Goal: Task Accomplishment & Management: Use online tool/utility

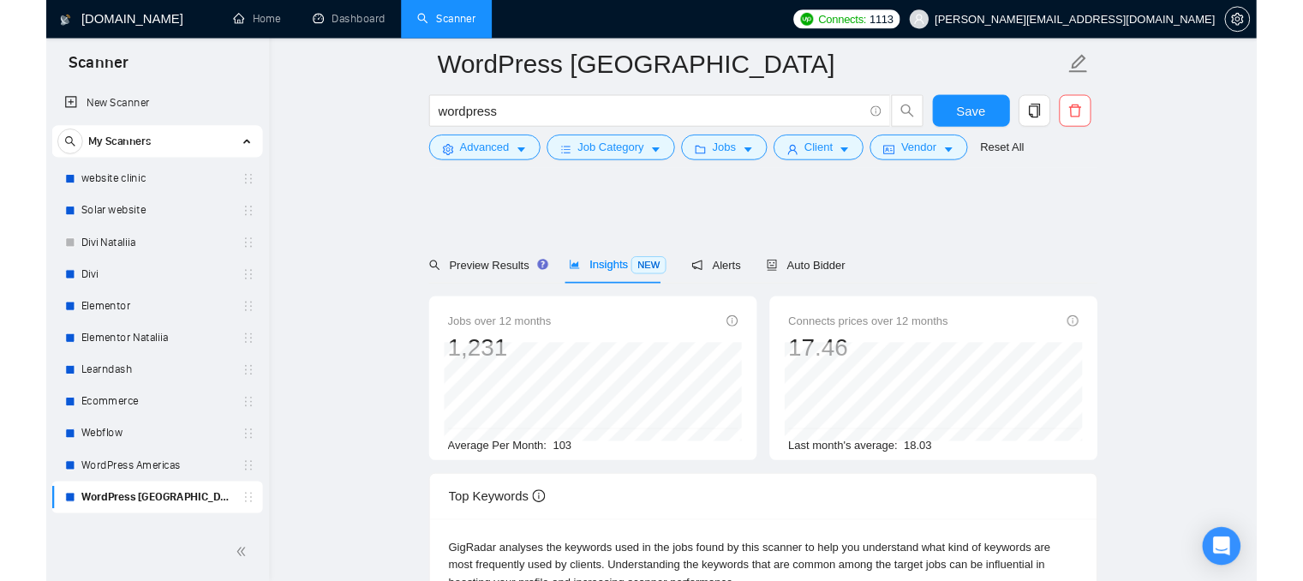
scroll to position [428, 0]
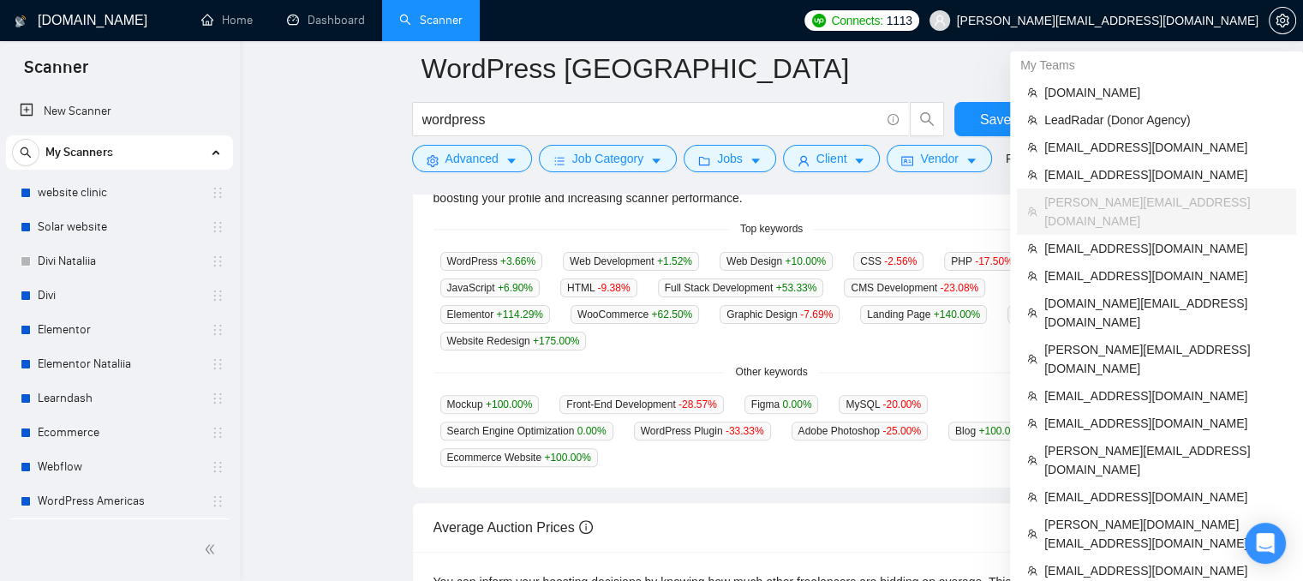
click at [1186, 28] on span "[PERSON_NAME][EMAIL_ADDRESS][DOMAIN_NAME]" at bounding box center [1094, 20] width 350 height 55
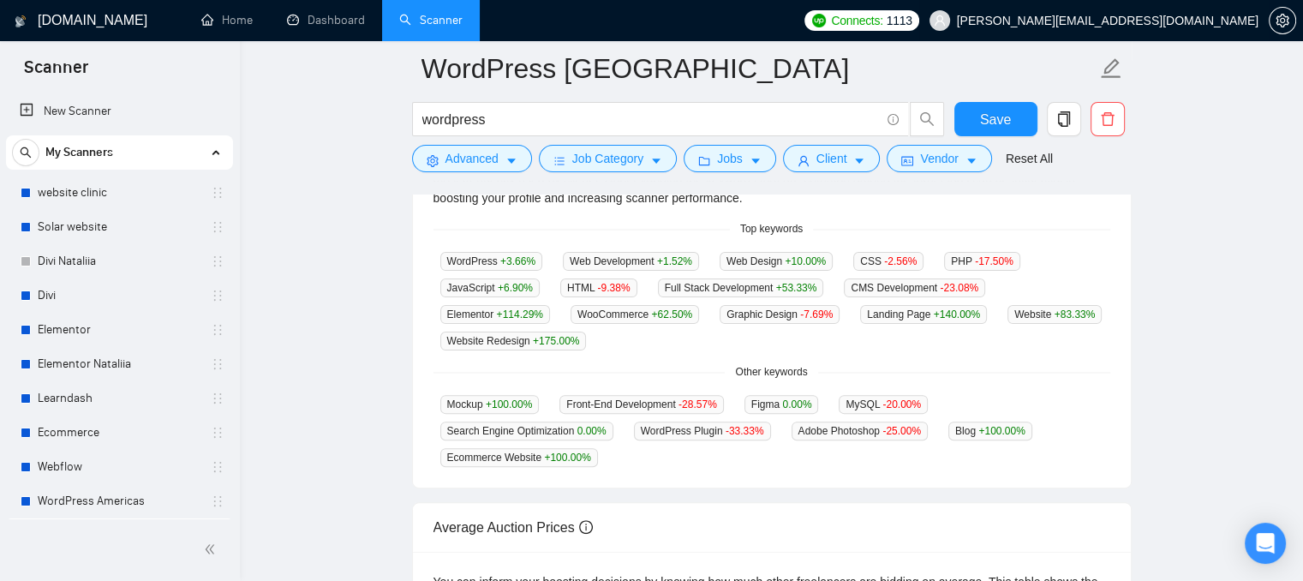
click at [1106, 21] on span "[PERSON_NAME][EMAIL_ADDRESS][DOMAIN_NAME]" at bounding box center [1108, 21] width 302 height 0
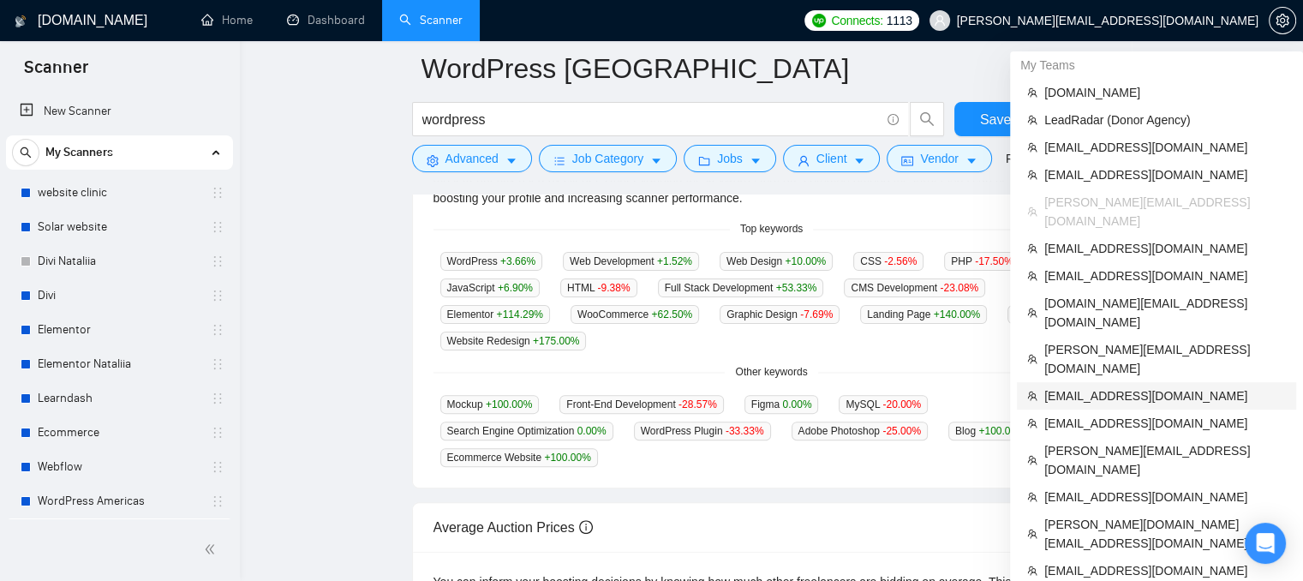
click at [1107, 386] on span "[EMAIL_ADDRESS][DOMAIN_NAME]" at bounding box center [1165, 395] width 242 height 19
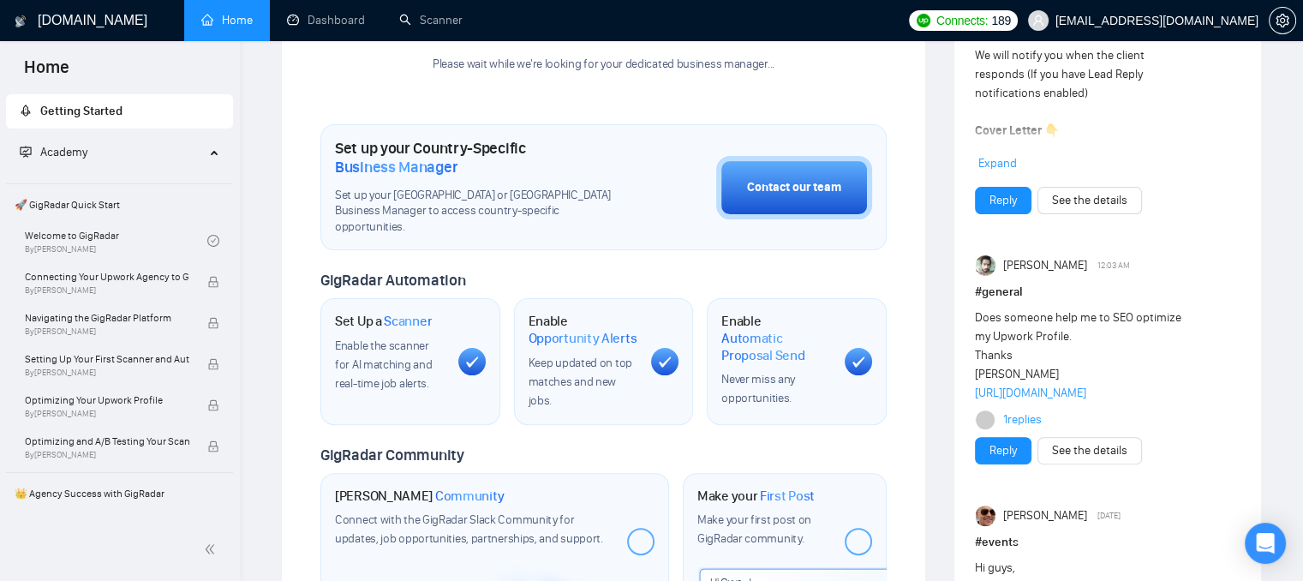
click at [213, 15] on link "Home" at bounding box center [226, 20] width 51 height 15
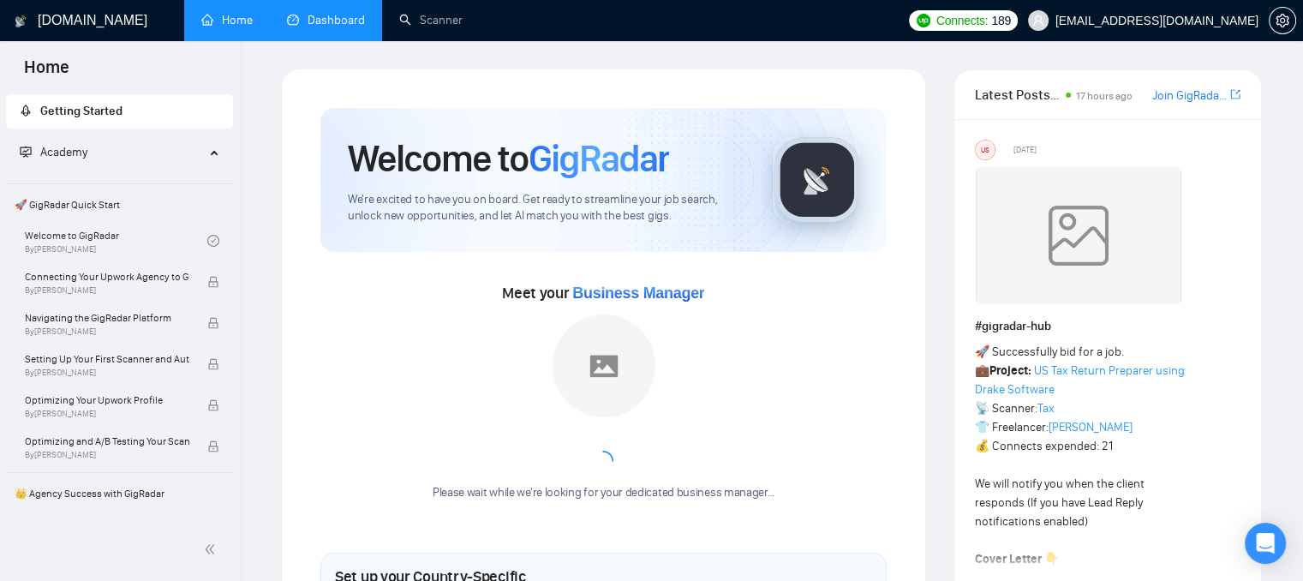
click at [336, 15] on link "Dashboard" at bounding box center [326, 20] width 78 height 15
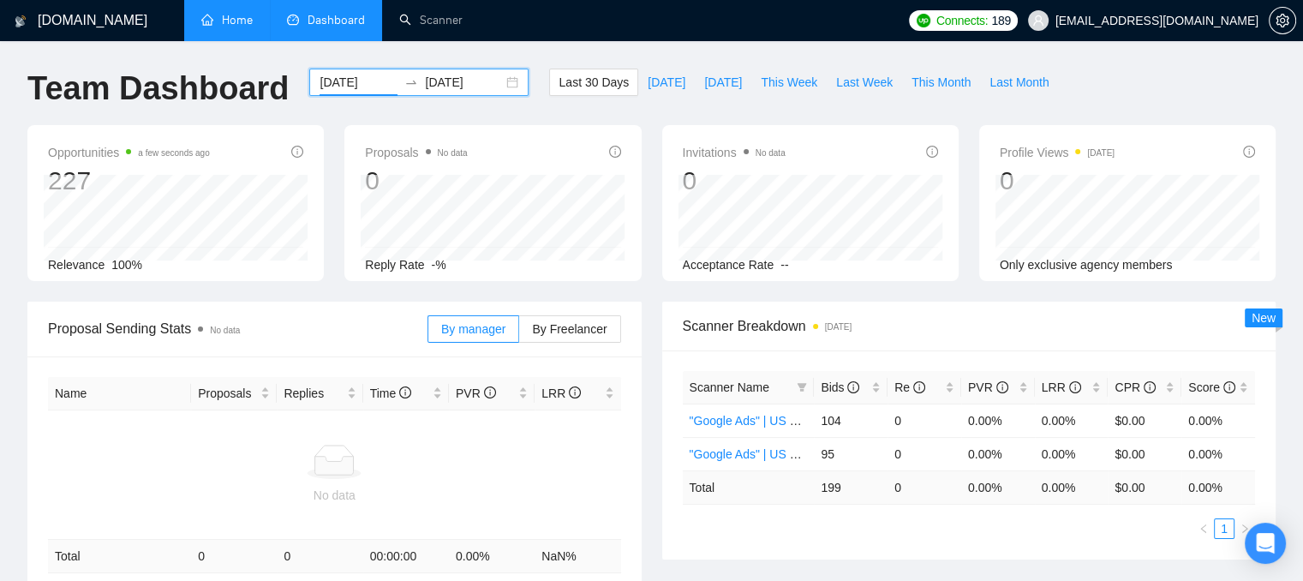
click at [358, 78] on input "[DATE]" at bounding box center [359, 82] width 78 height 19
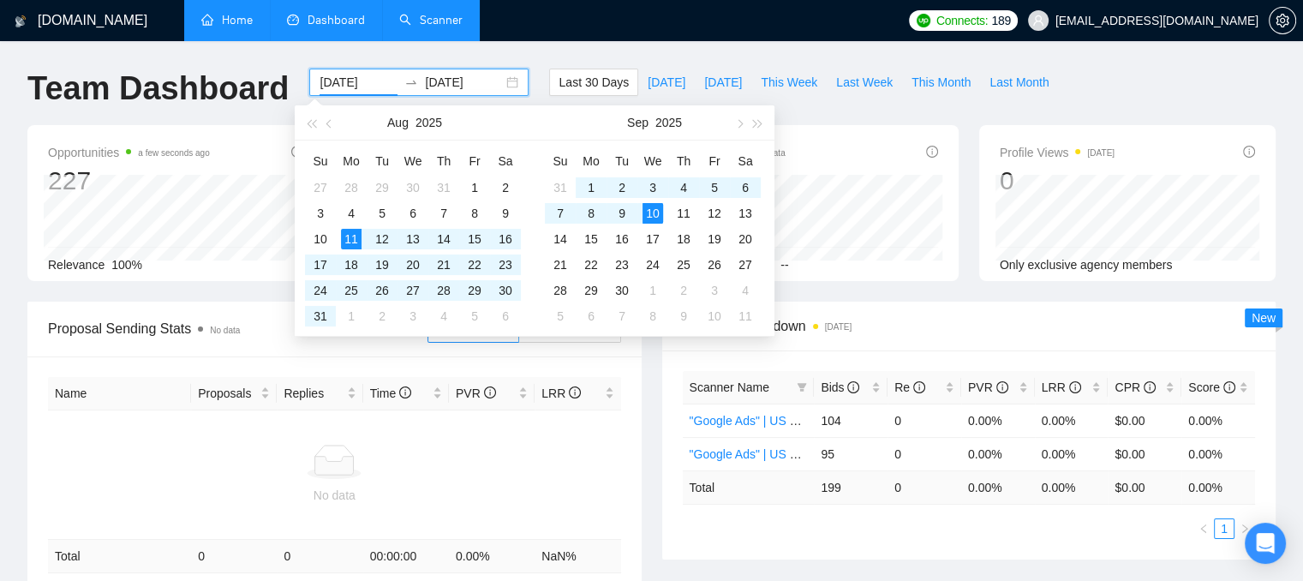
click at [418, 18] on link "Scanner" at bounding box center [430, 20] width 63 height 15
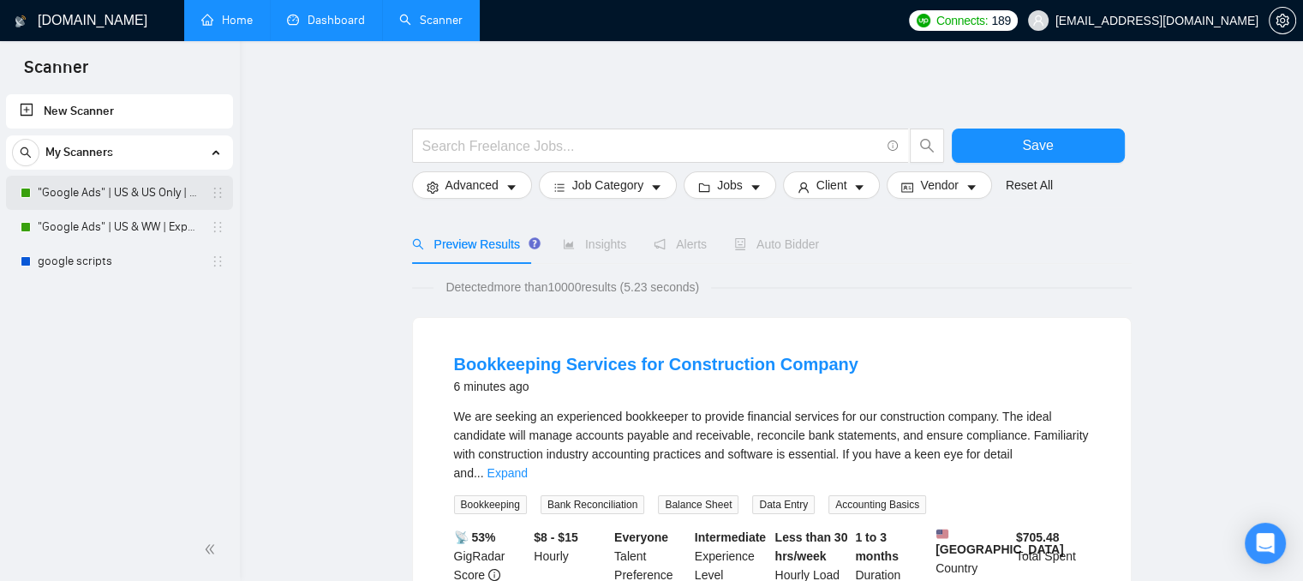
click at [161, 191] on link ""Google Ads" | US & US Only | Expert" at bounding box center [119, 193] width 163 height 34
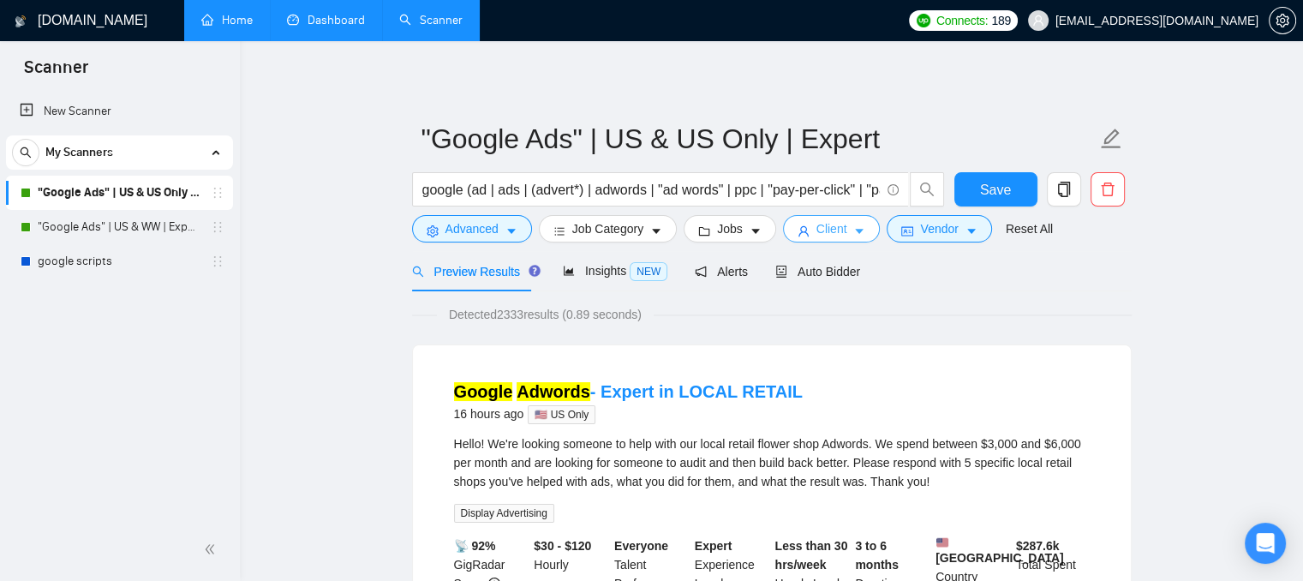
click at [806, 235] on button "Client" at bounding box center [832, 228] width 98 height 27
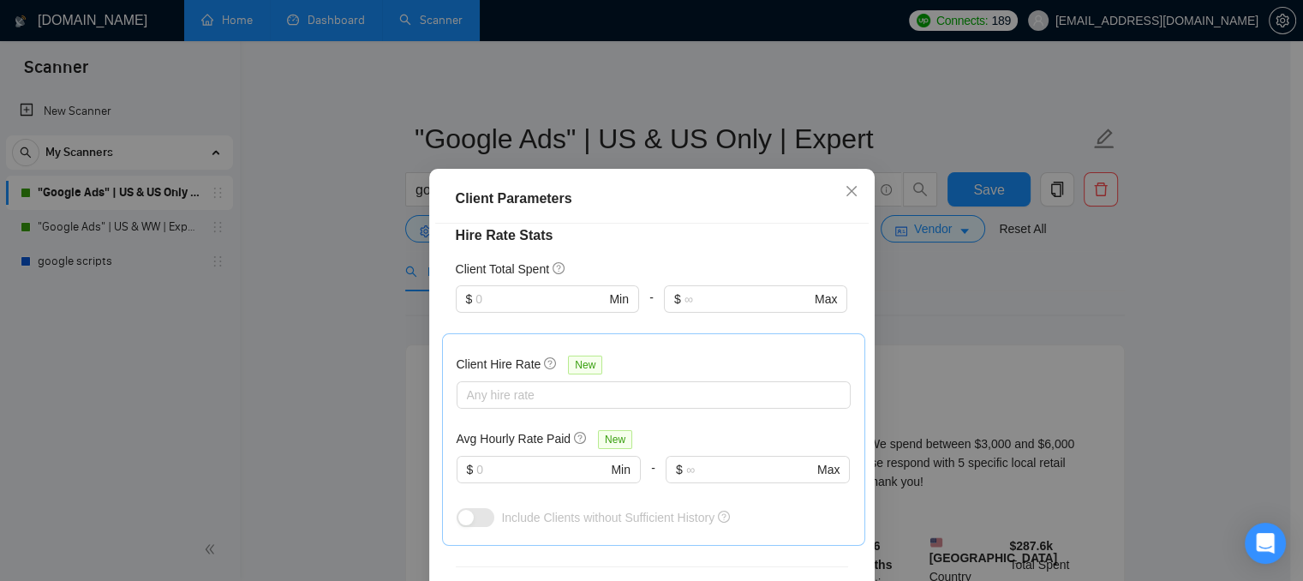
scroll to position [514, 0]
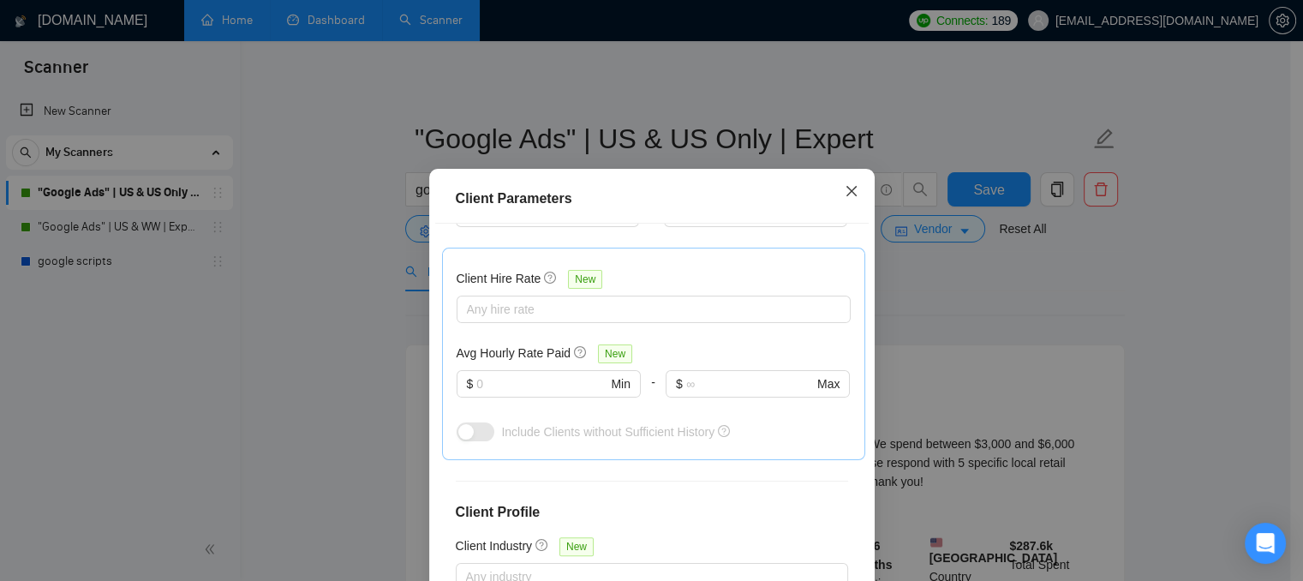
click at [846, 195] on icon "close" at bounding box center [851, 191] width 10 height 10
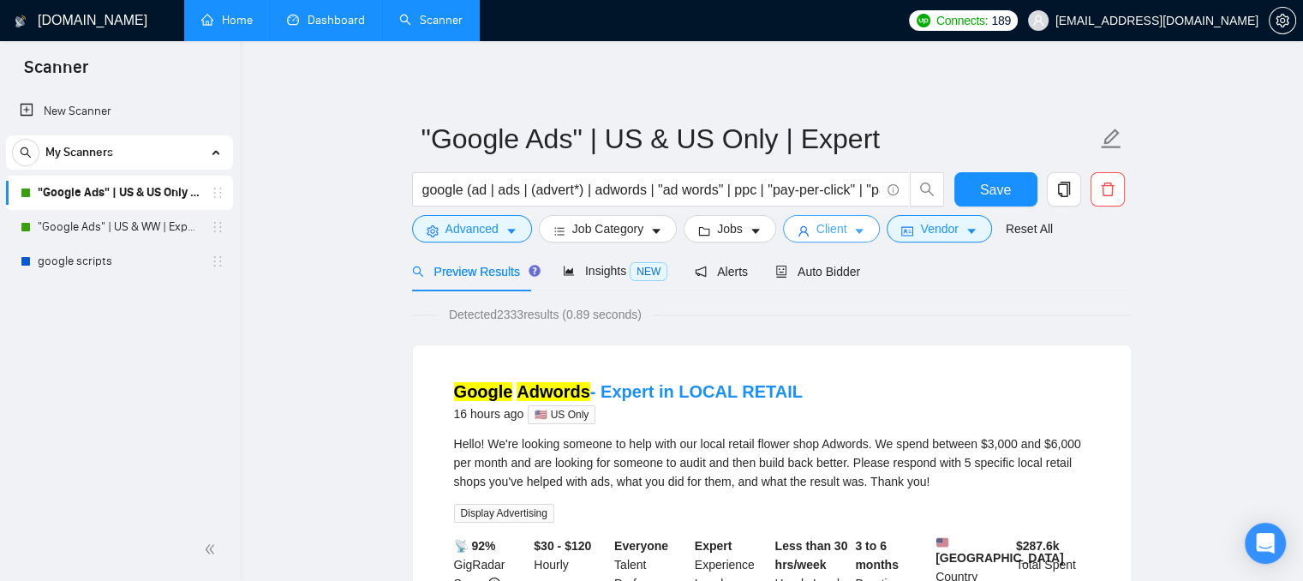
click at [838, 226] on span "Client" at bounding box center [831, 228] width 31 height 19
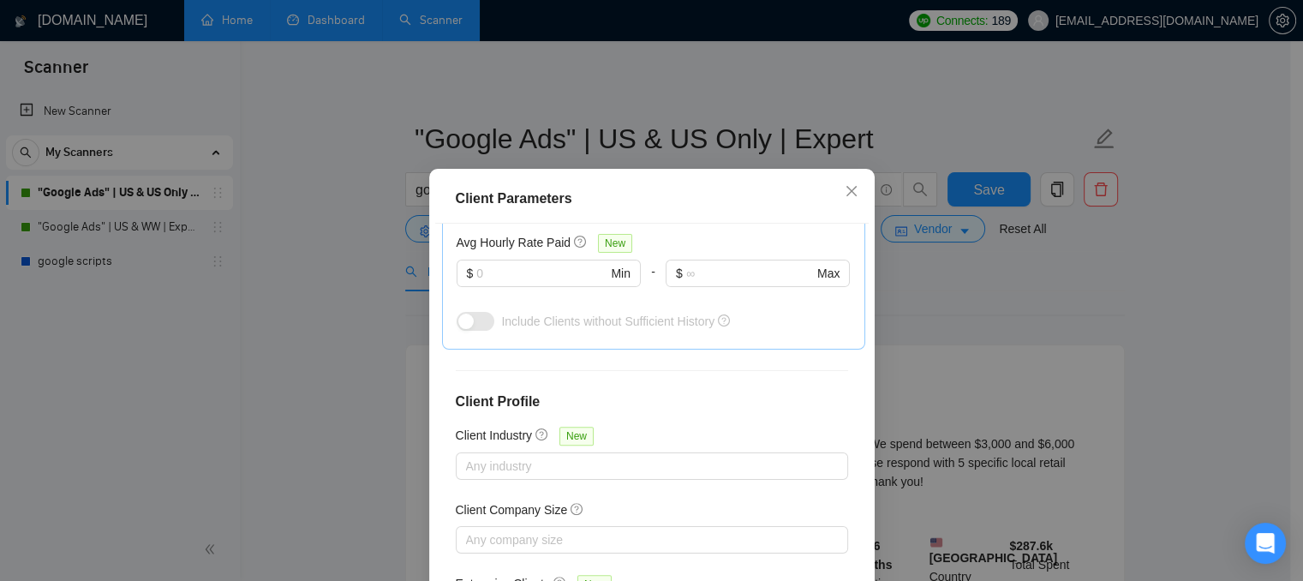
scroll to position [662, 0]
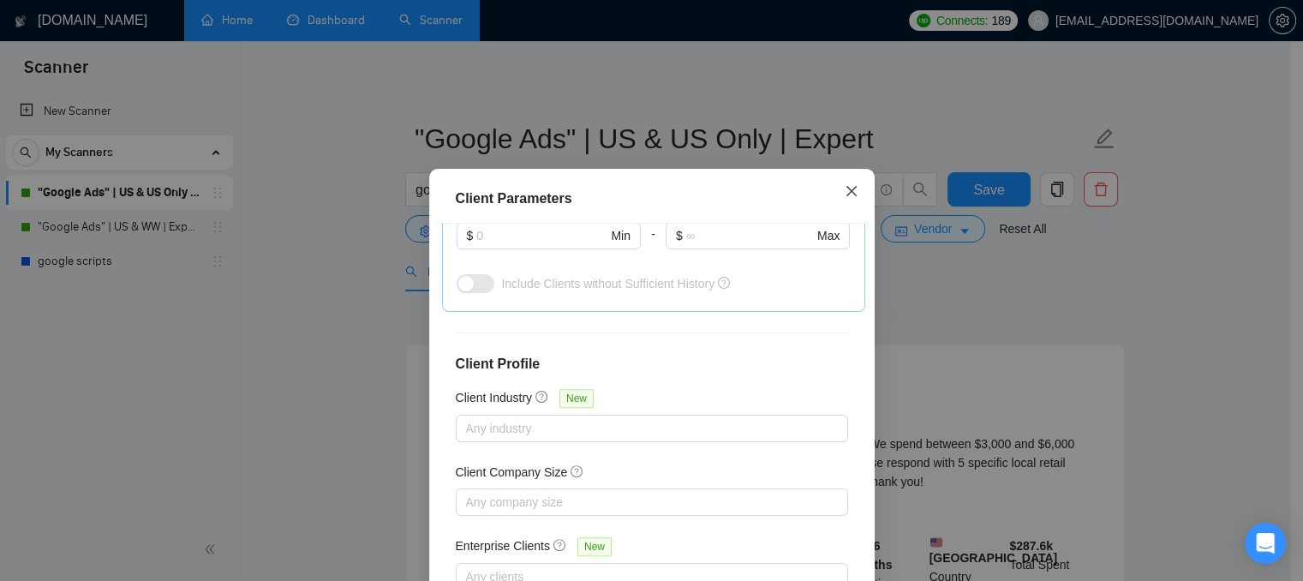
click at [852, 191] on span "Close" at bounding box center [851, 192] width 46 height 46
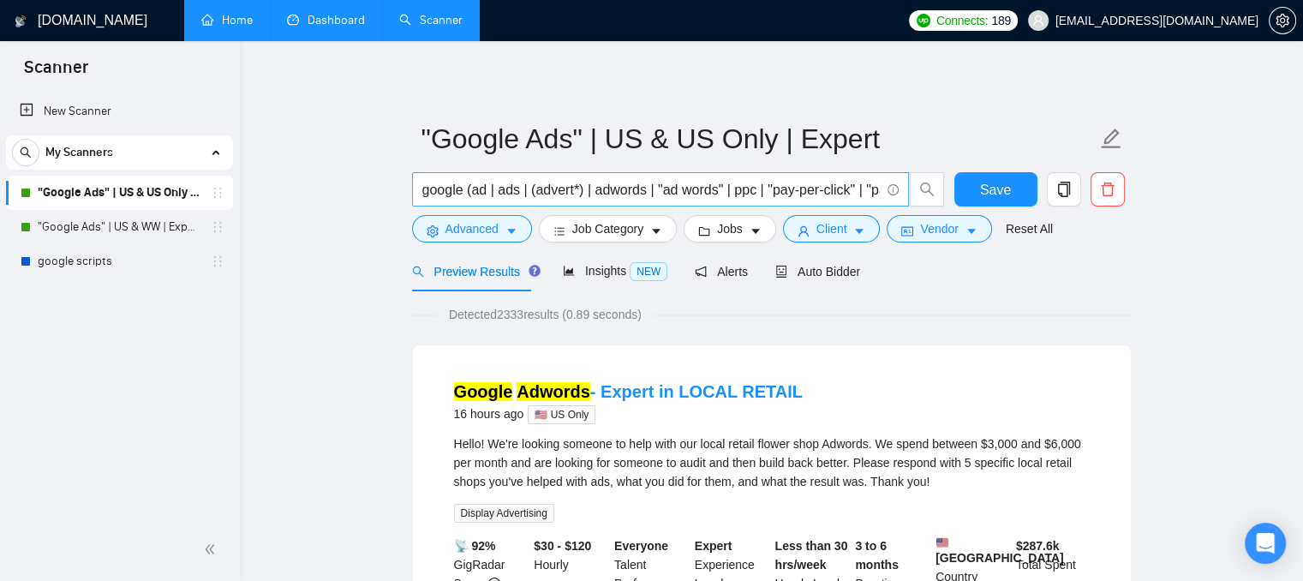
click at [424, 193] on input "google (ad | ads | (advert*) | adwords | "ad words" | ppc | "pay-per-click" | "…" at bounding box center [650, 189] width 457 height 21
click at [810, 277] on span "Auto Bidder" at bounding box center [817, 272] width 85 height 14
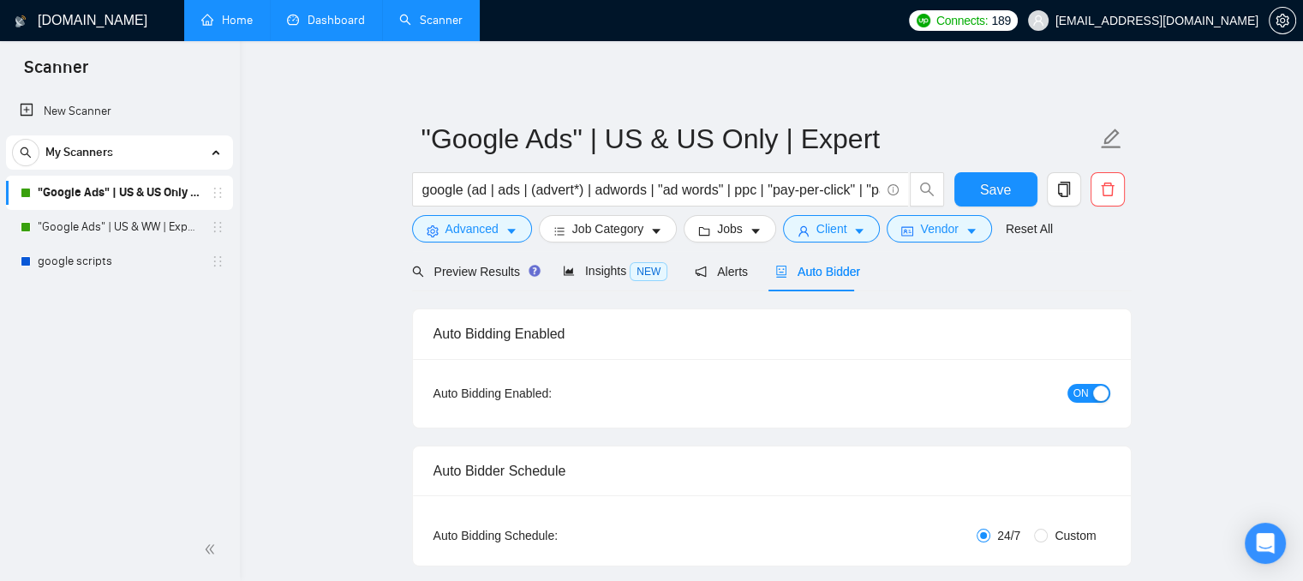
checkbox input "true"
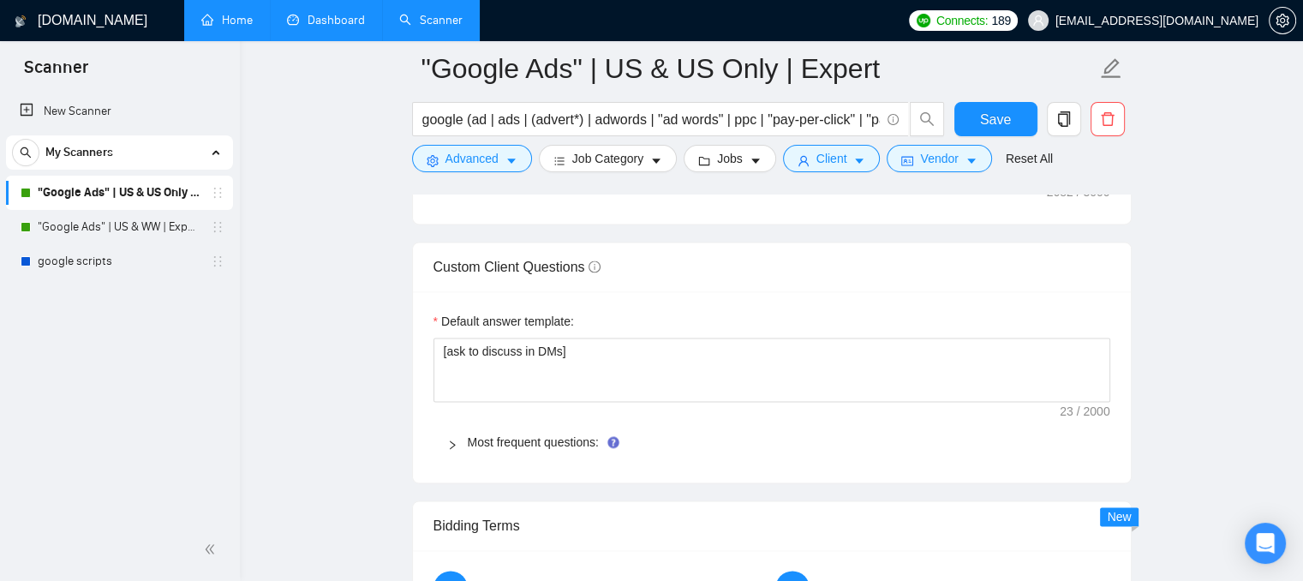
scroll to position [2399, 0]
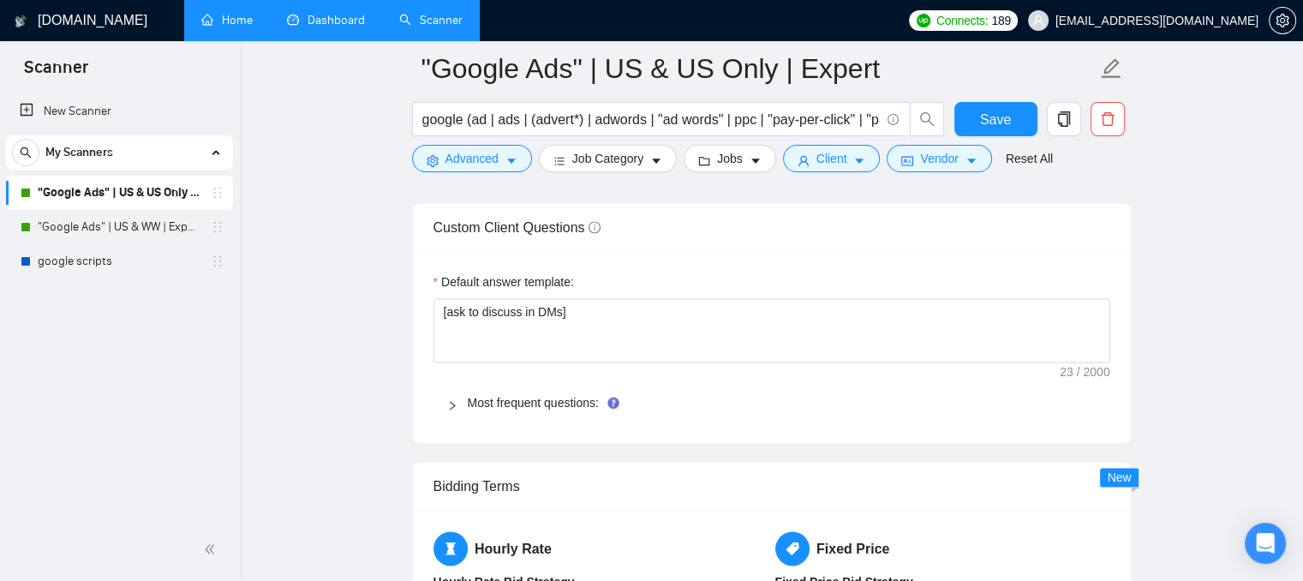
click at [447, 406] on icon "right" at bounding box center [452, 405] width 10 height 10
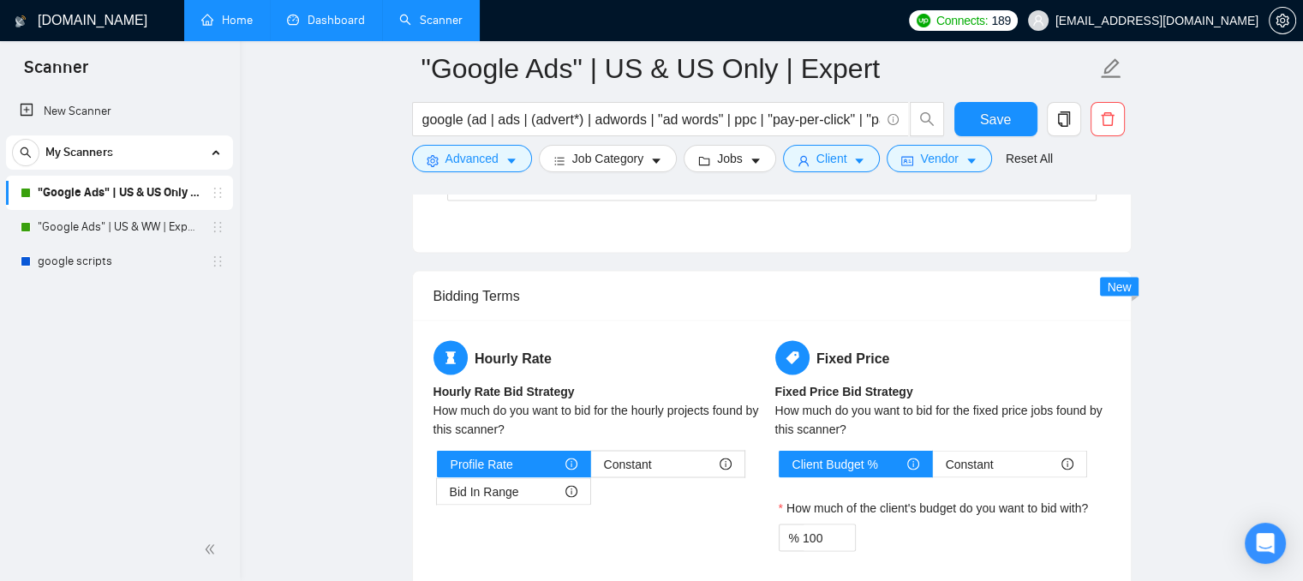
scroll to position [2999, 0]
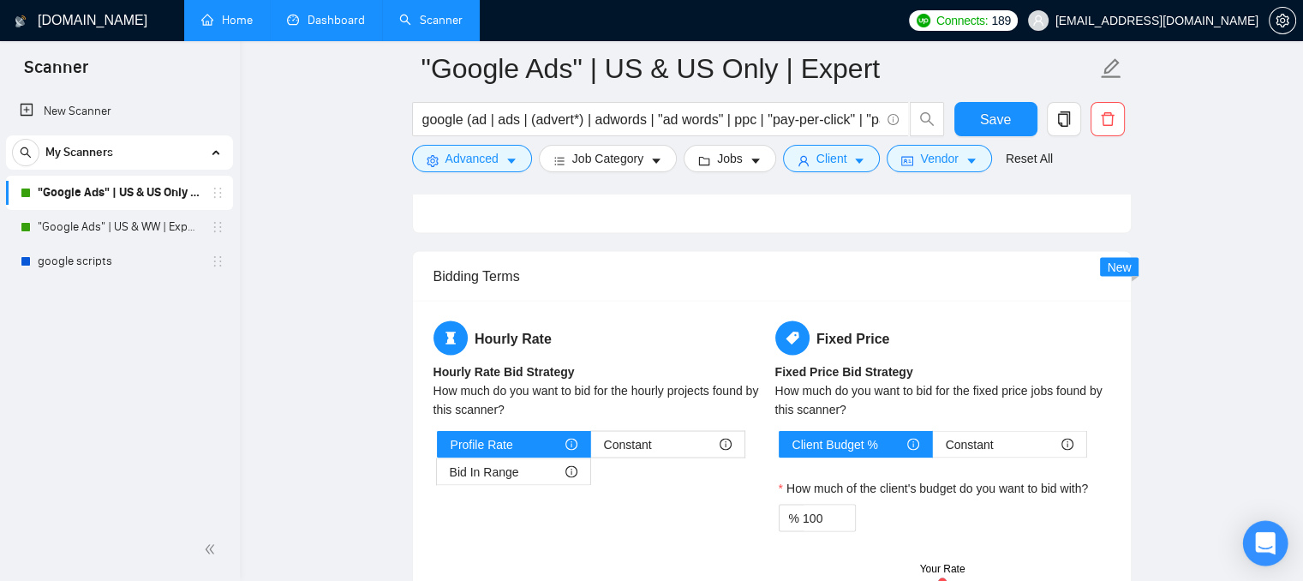
click at [1266, 550] on icon "Open Intercom Messenger" at bounding box center [1265, 543] width 22 height 22
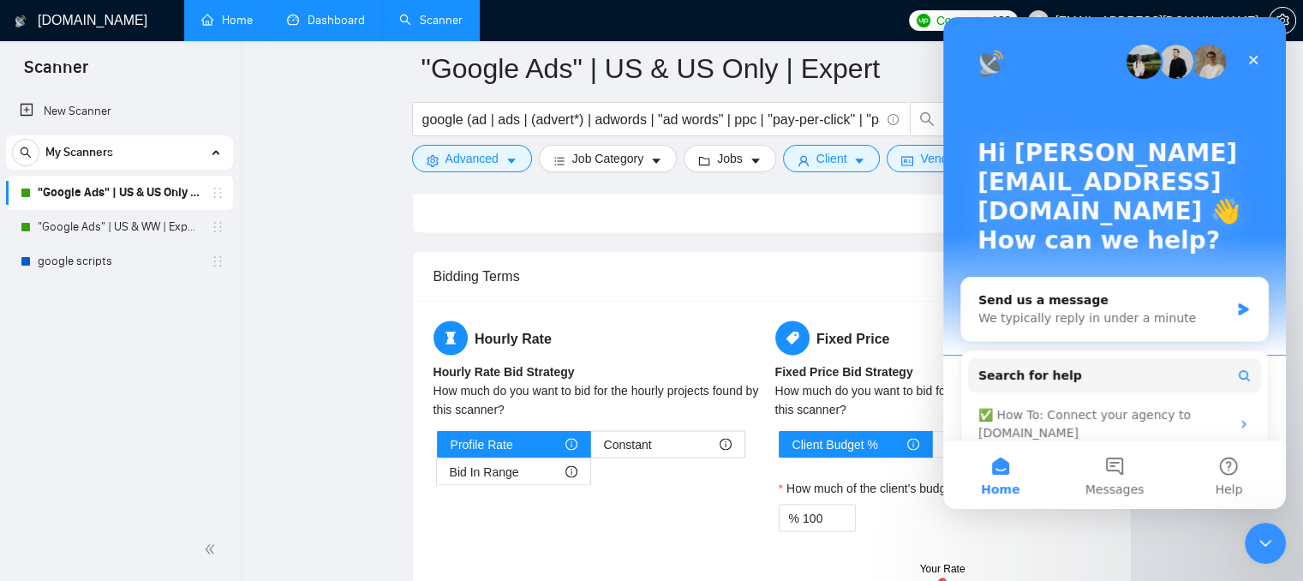
scroll to position [0, 0]
click at [1121, 483] on span "Messages" at bounding box center [1114, 489] width 59 height 12
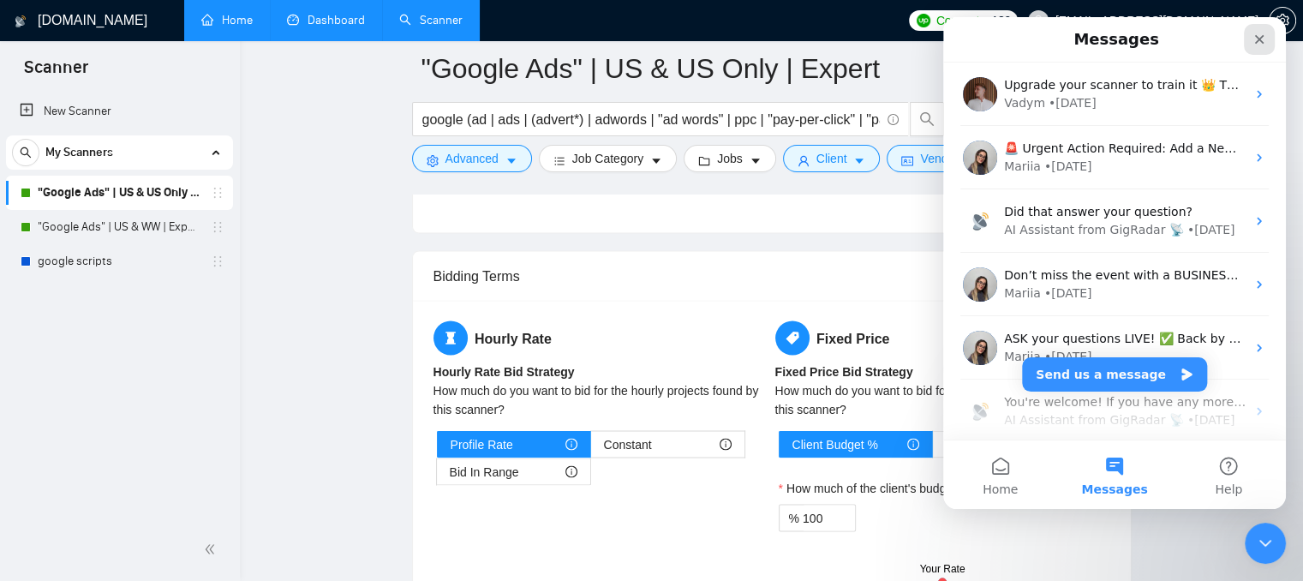
click at [1258, 42] on icon "Close" at bounding box center [1259, 39] width 9 height 9
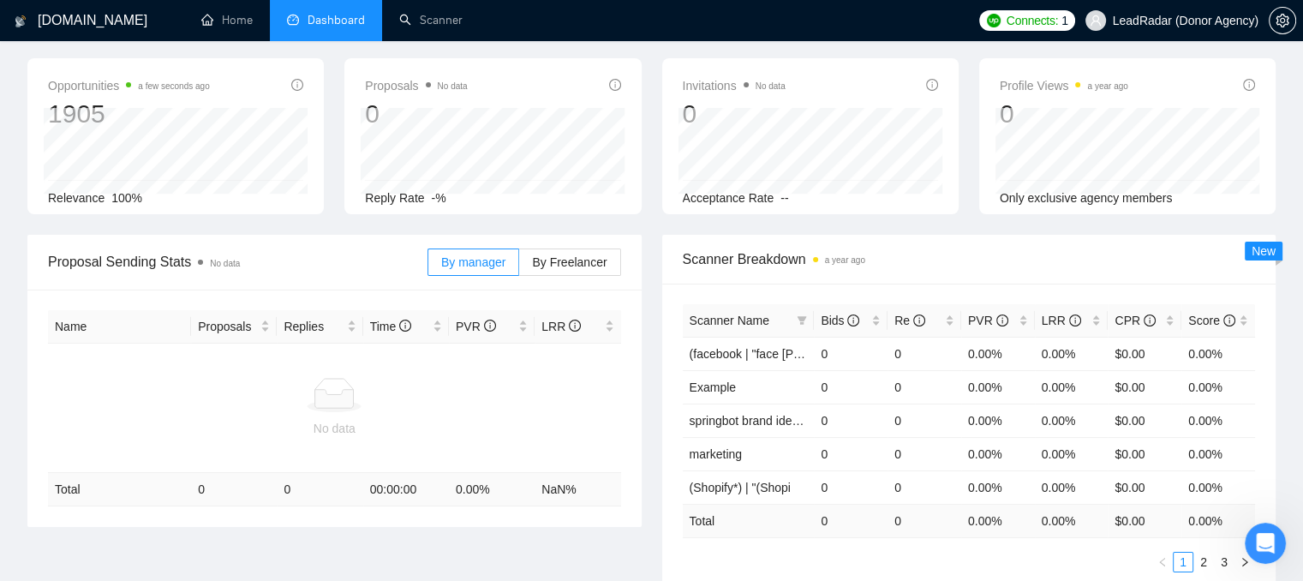
scroll to position [171, 0]
